Goal: Navigation & Orientation: Find specific page/section

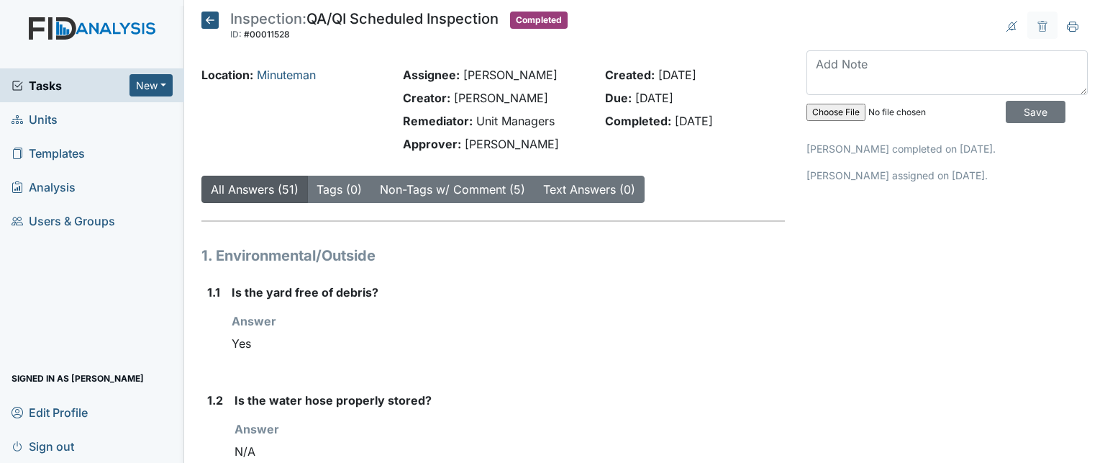
click at [52, 117] on span "Units" at bounding box center [35, 119] width 46 height 22
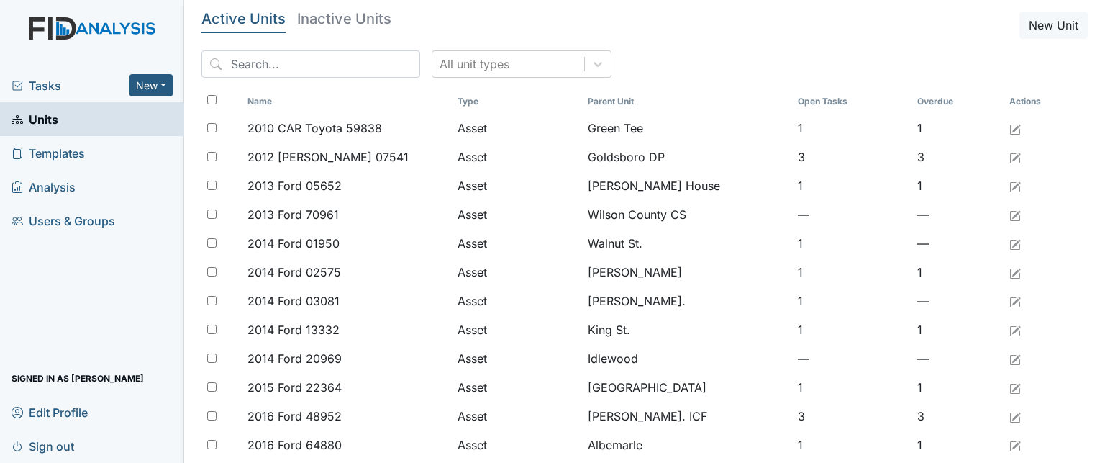
click at [53, 80] on span "Tasks" at bounding box center [71, 85] width 118 height 17
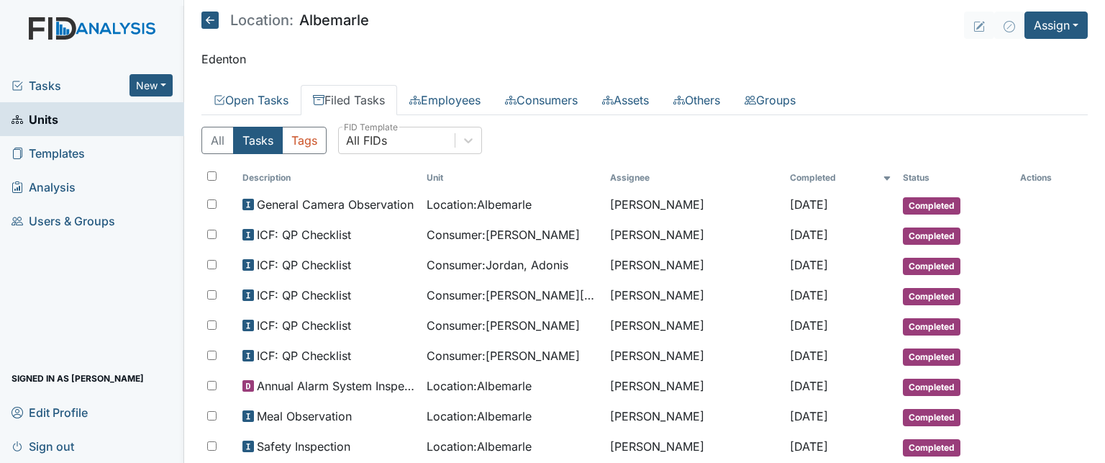
click at [40, 82] on span "Tasks" at bounding box center [71, 85] width 118 height 17
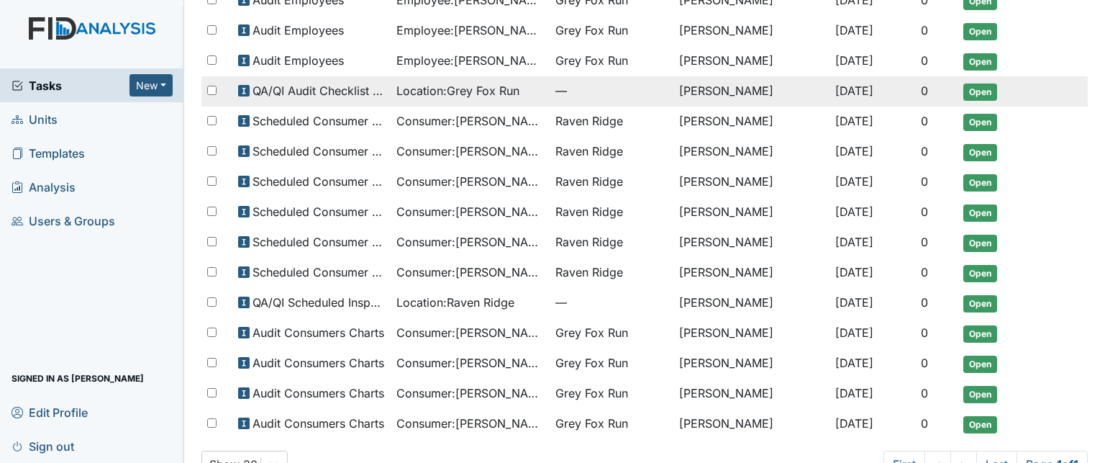
scroll to position [430, 0]
